Goal: Task Accomplishment & Management: Use online tool/utility

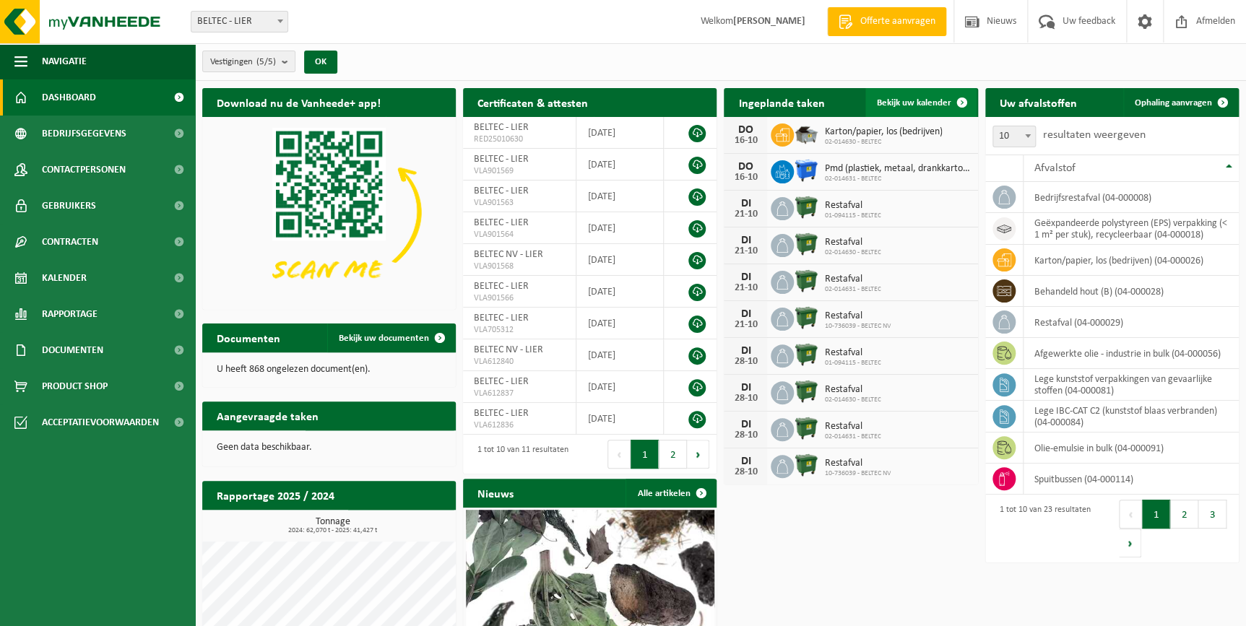
click at [921, 102] on span "Bekijk uw kalender" at bounding box center [914, 102] width 74 height 9
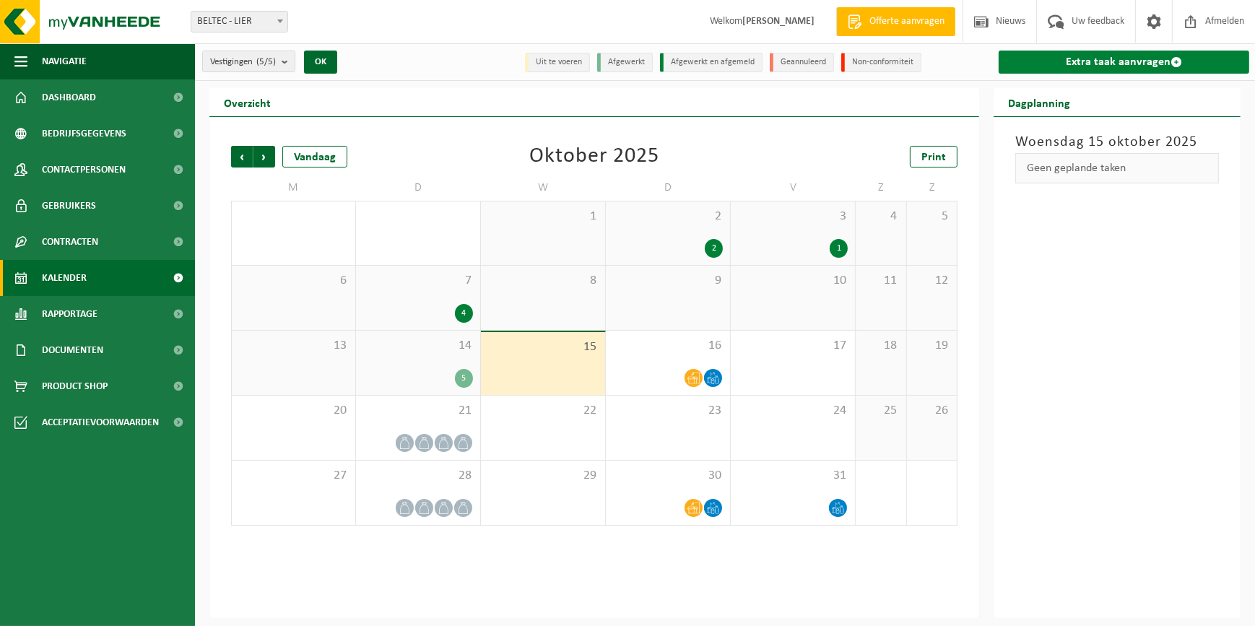
click at [1122, 63] on link "Extra taak aanvragen" at bounding box center [1124, 62] width 251 height 23
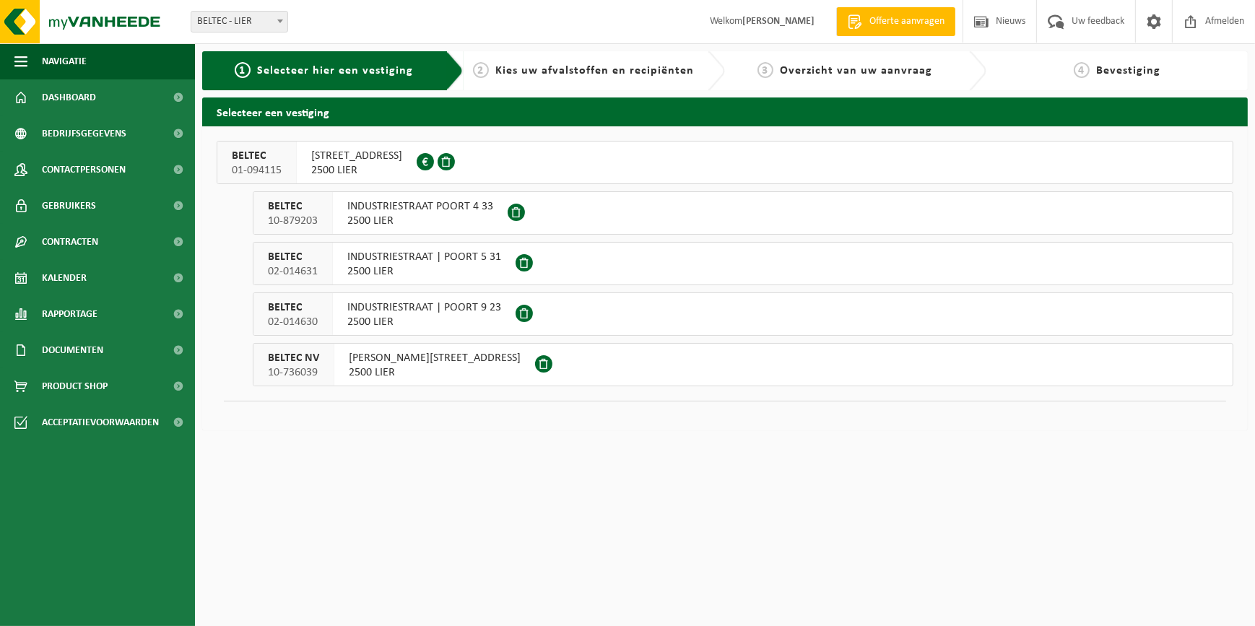
click at [294, 365] on span "10-736039" at bounding box center [293, 372] width 51 height 14
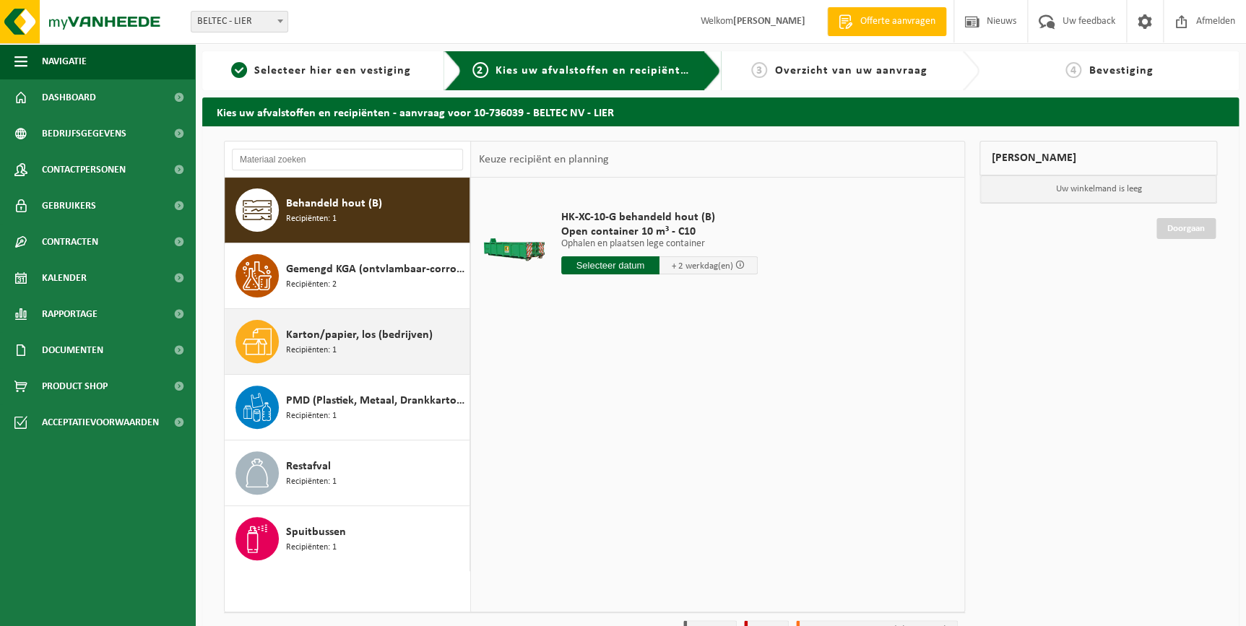
click at [288, 344] on span "Recipiënten: 1" at bounding box center [311, 351] width 51 height 14
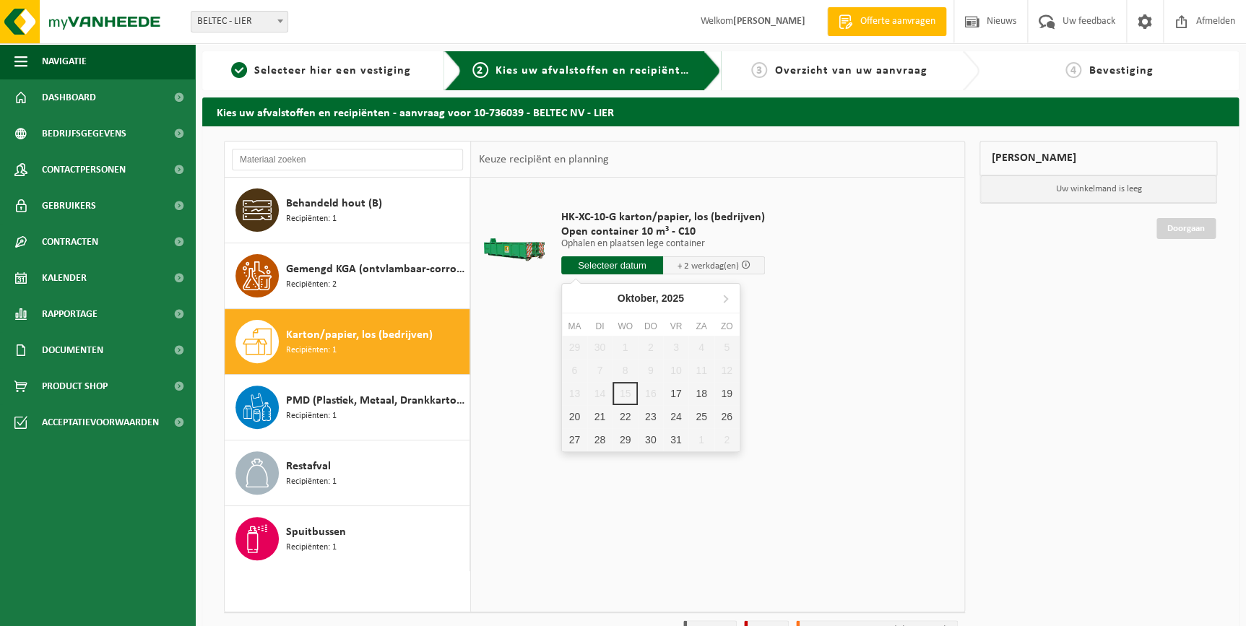
click at [642, 262] on input "text" at bounding box center [612, 265] width 102 height 18
click at [673, 395] on div "17" at bounding box center [675, 393] width 25 height 23
type input "Van 2025-10-17"
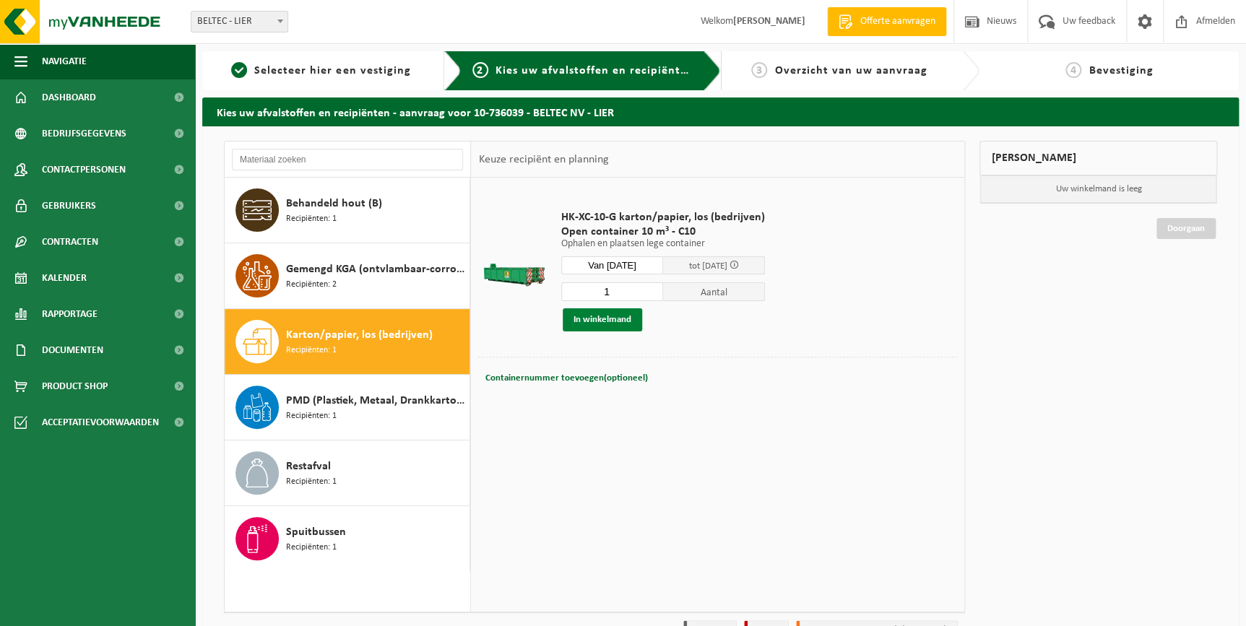
click at [602, 320] on button "In winkelmand" at bounding box center [602, 319] width 79 height 23
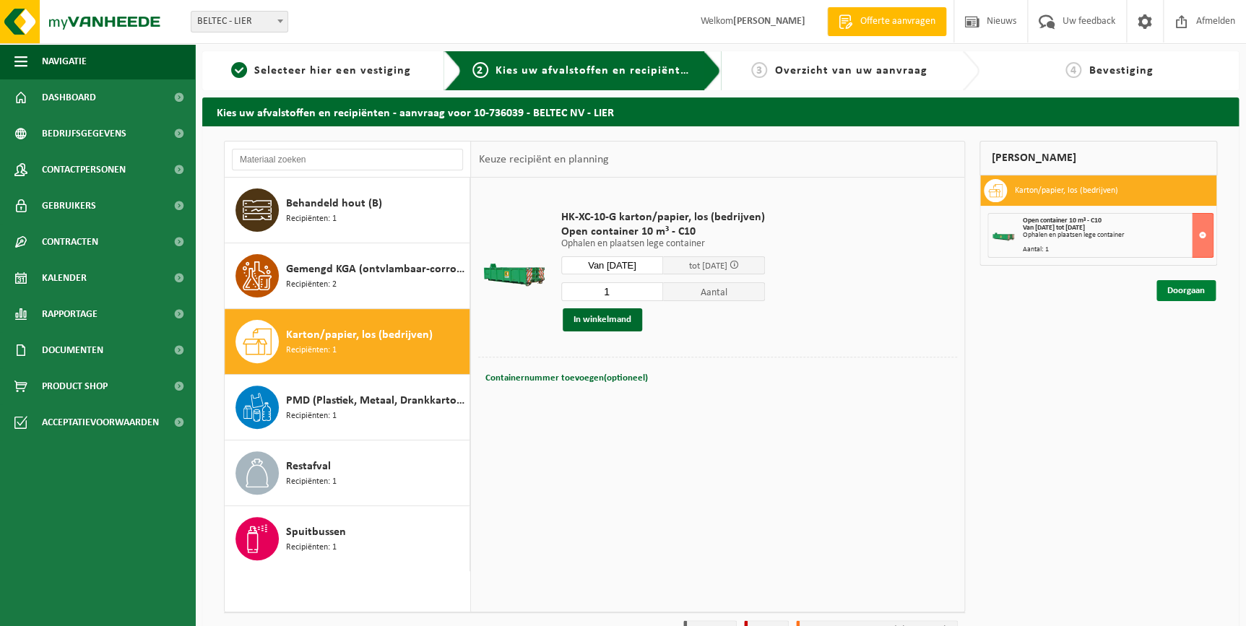
click at [1170, 289] on link "Doorgaan" at bounding box center [1185, 290] width 59 height 21
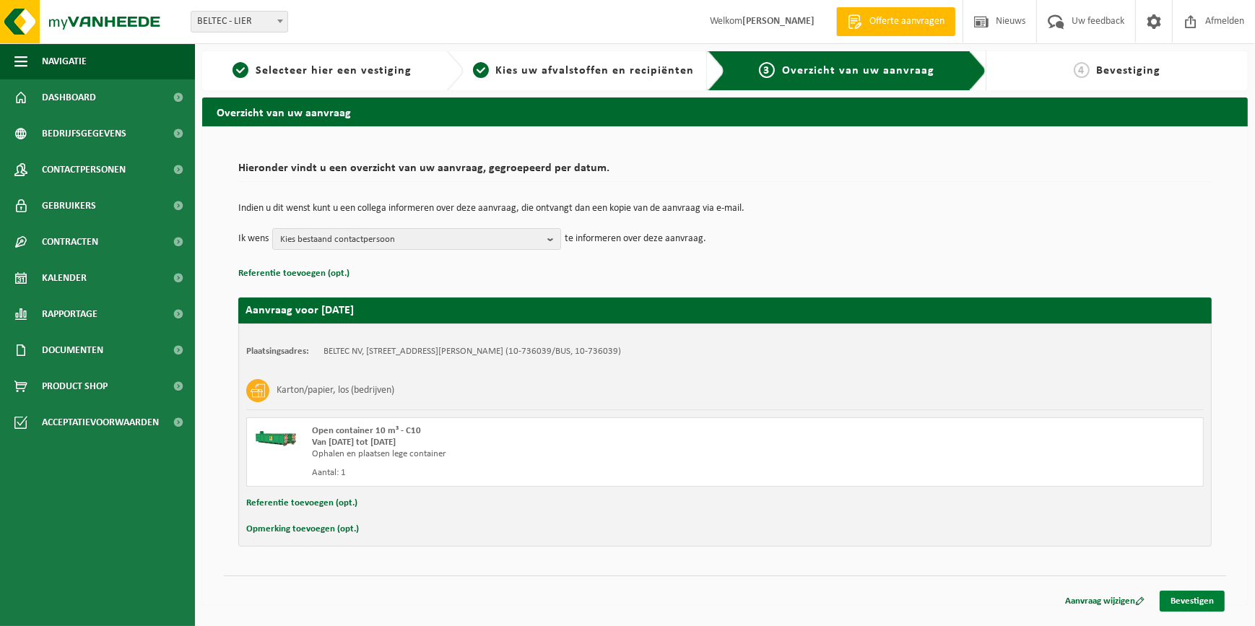
click at [1199, 600] on link "Bevestigen" at bounding box center [1192, 601] width 65 height 21
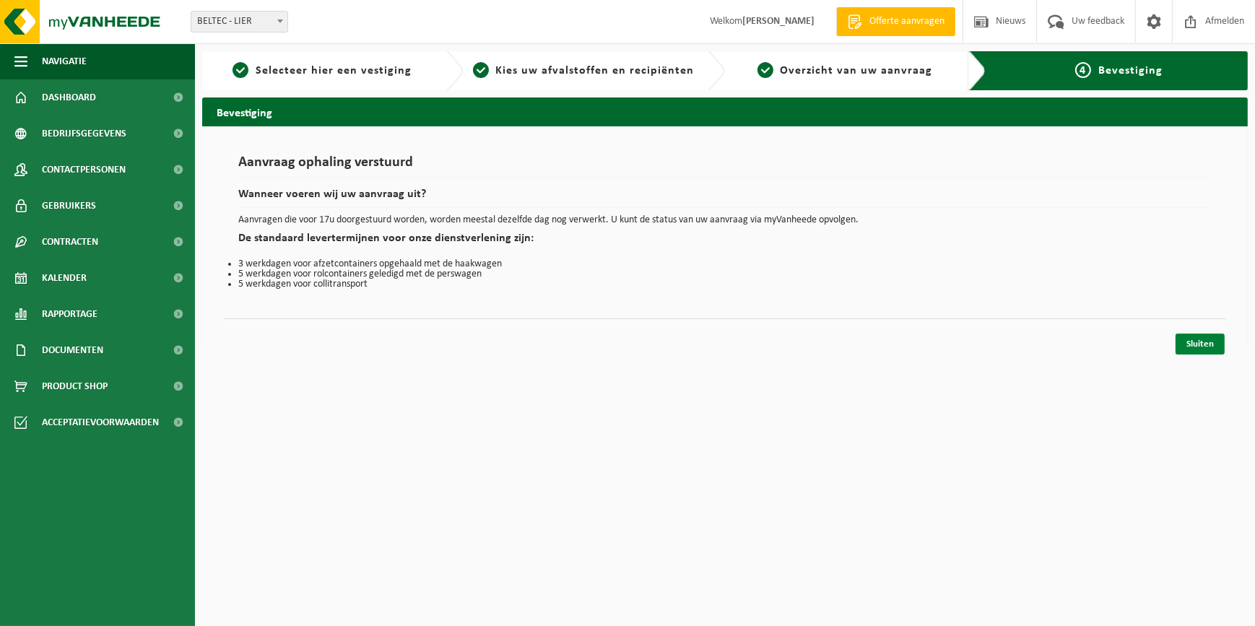
click at [1203, 342] on link "Sluiten" at bounding box center [1200, 344] width 49 height 21
